Goal: Information Seeking & Learning: Learn about a topic

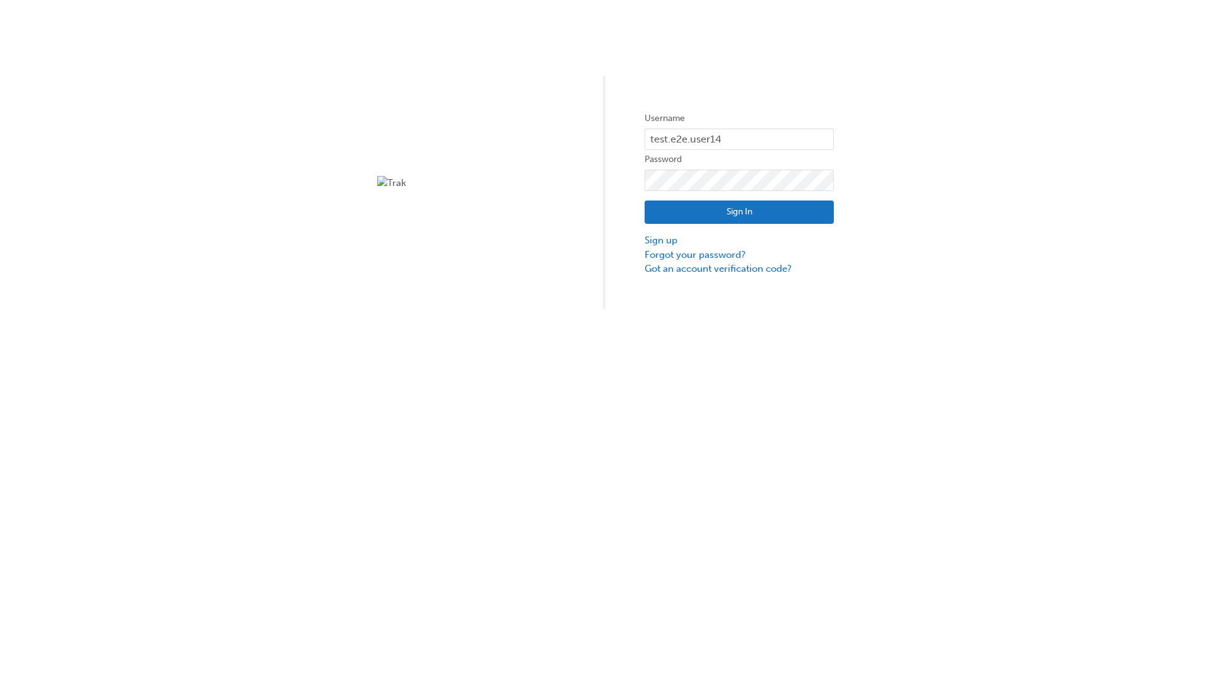
type input "test.e2e.user14"
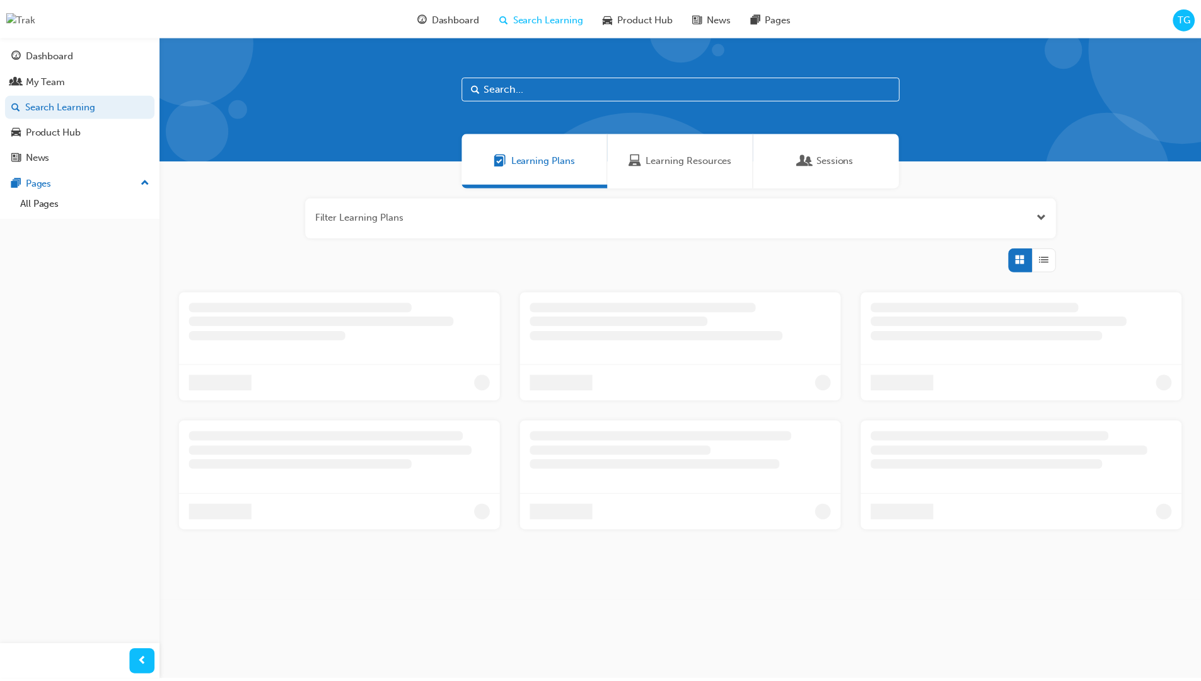
scroll to position [40, 0]
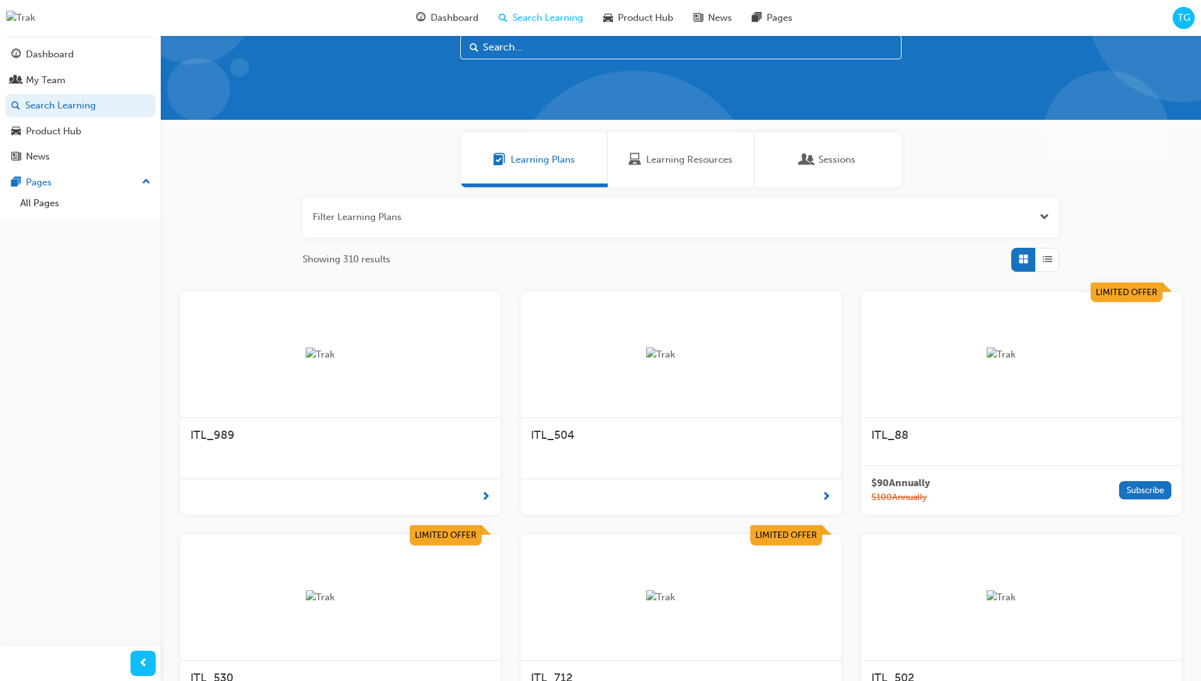
scroll to position [35, 0]
